Goal: Find contact information: Find contact information

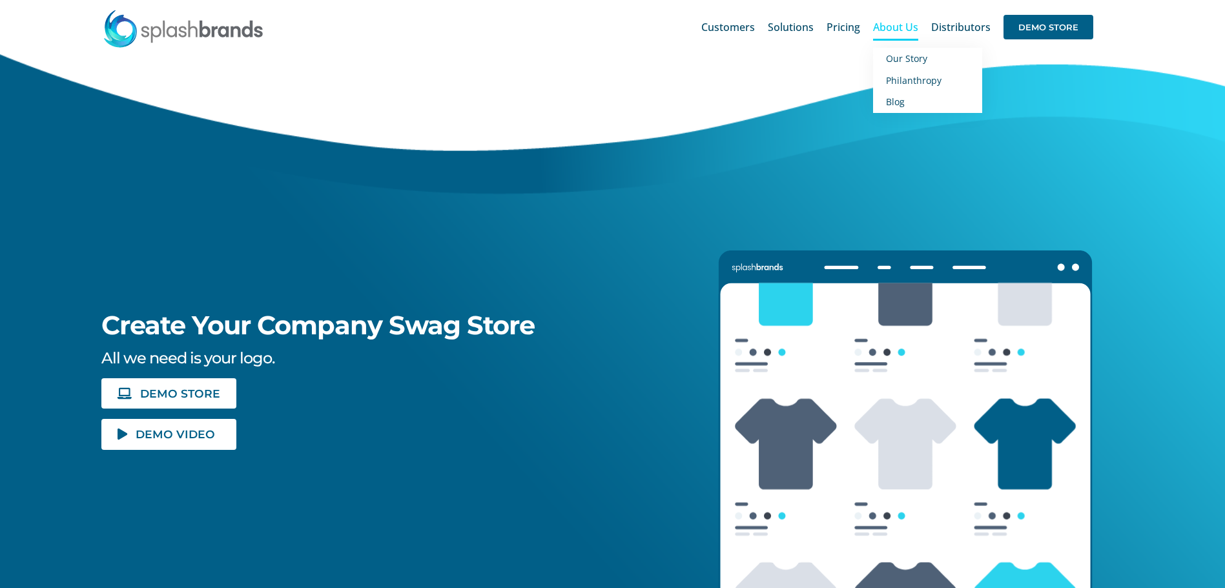
click at [908, 26] on span "About Us" at bounding box center [895, 27] width 45 height 10
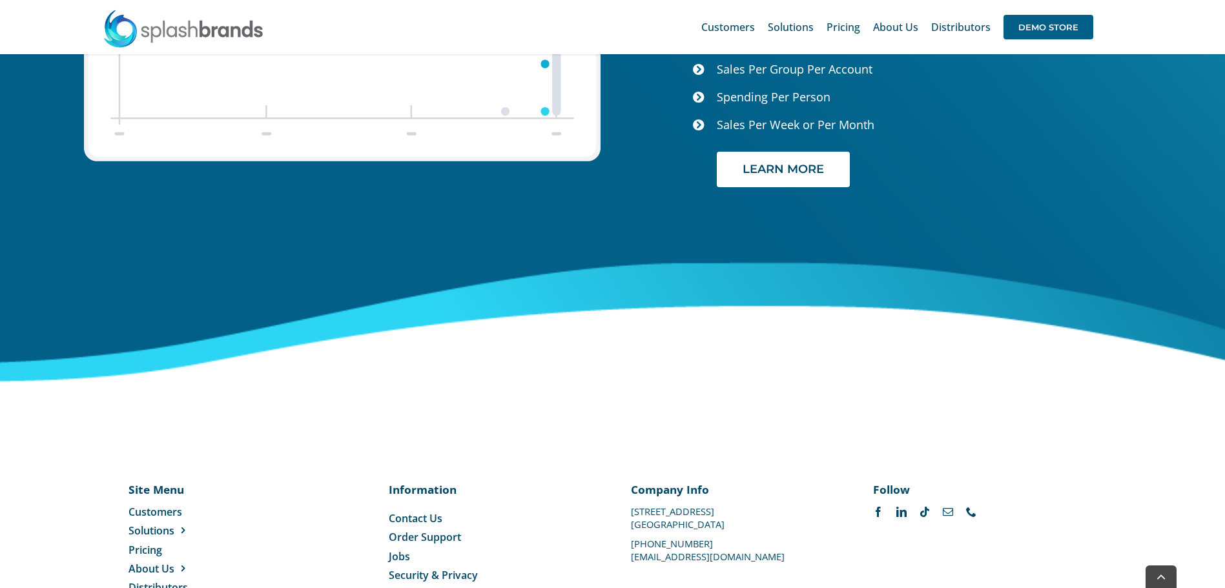
scroll to position [5436, 0]
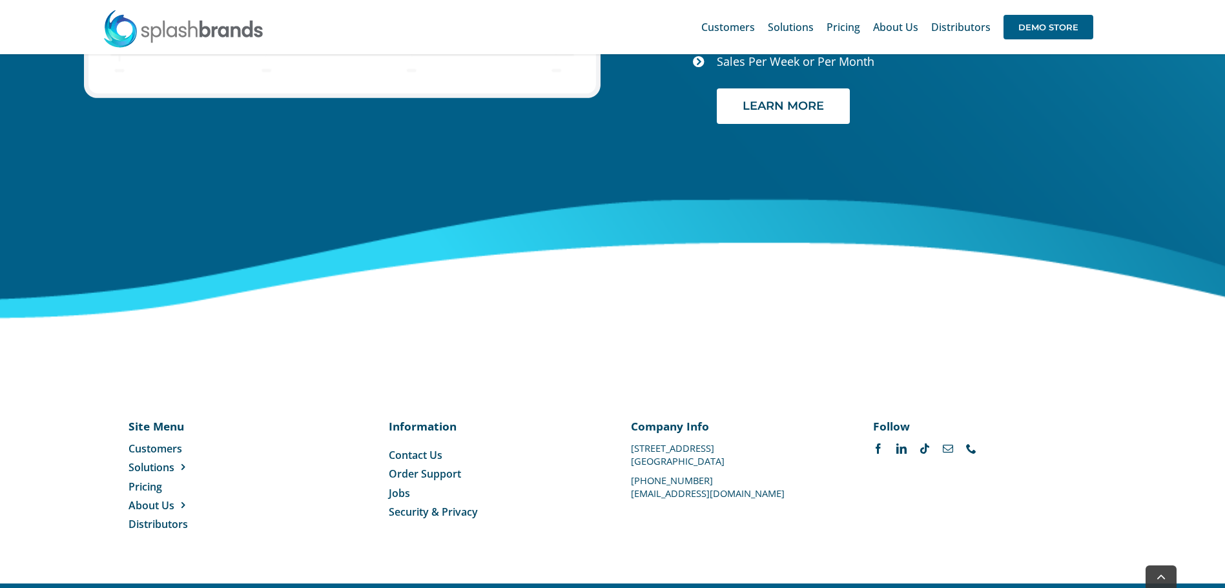
drag, startPoint x: 733, startPoint y: 444, endPoint x: 727, endPoint y: 449, distance: 7.4
click at [727, 449] on div "Company Info [STREET_ADDRESS] [PHONE_NUMBER] [EMAIL_ADDRESS][DOMAIN_NAME]" at bounding box center [733, 458] width 205 height 79
click at [718, 461] on p "[GEOGRAPHIC_DATA]" at bounding box center [733, 461] width 205 height 0
drag, startPoint x: 729, startPoint y: 446, endPoint x: 722, endPoint y: 444, distance: 6.7
click at [722, 444] on div "Company Info [STREET_ADDRESS] [PHONE_NUMBER] [EMAIL_ADDRESS][DOMAIN_NAME]" at bounding box center [733, 458] width 205 height 79
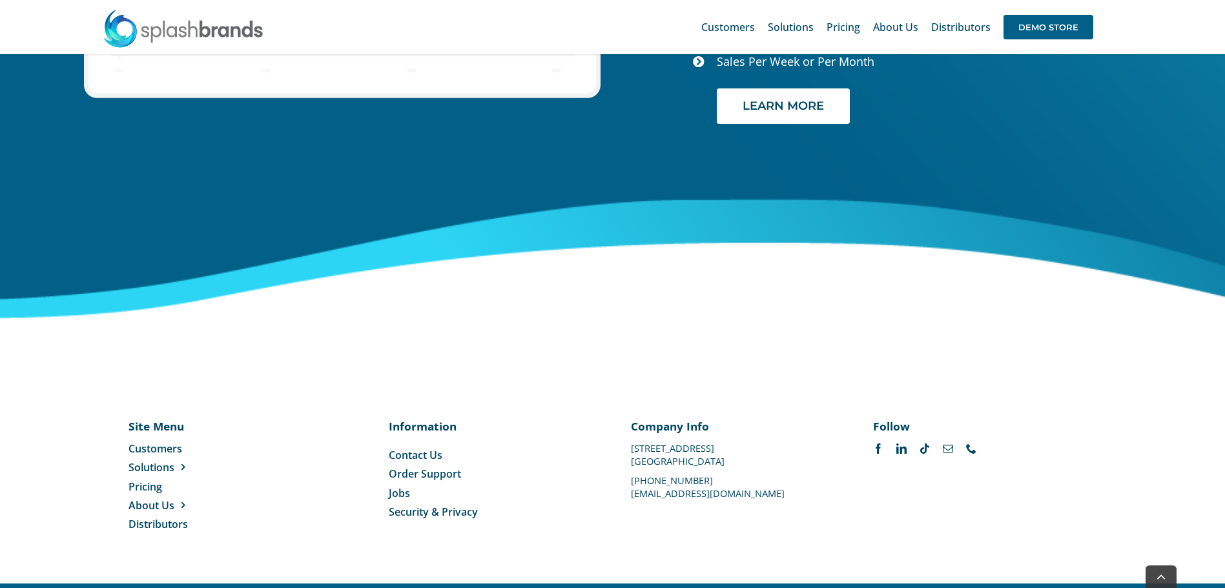
drag, startPoint x: 632, startPoint y: 430, endPoint x: 722, endPoint y: 449, distance: 91.9
click at [722, 449] on div "Company Info [STREET_ADDRESS] [PHONE_NUMBER] [EMAIL_ADDRESS][DOMAIN_NAME]" at bounding box center [733, 458] width 205 height 79
click at [687, 461] on p "[GEOGRAPHIC_DATA]" at bounding box center [733, 461] width 205 height 0
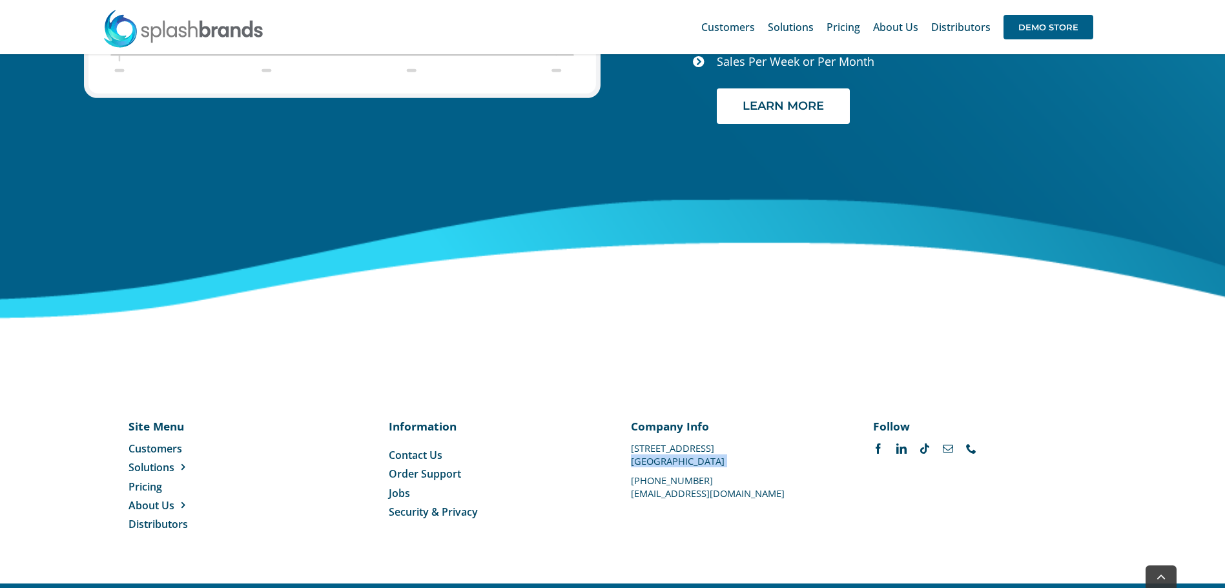
click at [687, 461] on p "[GEOGRAPHIC_DATA]" at bounding box center [733, 461] width 205 height 0
click at [640, 448] on p "[STREET_ADDRESS]" at bounding box center [733, 448] width 205 height 0
drag, startPoint x: 631, startPoint y: 433, endPoint x: 718, endPoint y: 448, distance: 87.7
click at [718, 448] on div "Company Info [STREET_ADDRESS] [PHONE_NUMBER] [EMAIL_ADDRESS][DOMAIN_NAME]" at bounding box center [733, 458] width 205 height 79
